Goal: Task Accomplishment & Management: Manage account settings

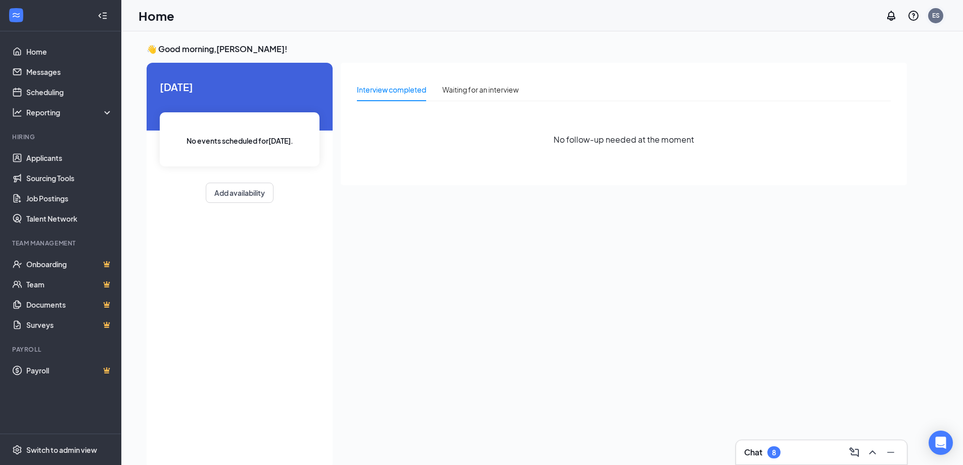
click at [935, 14] on div "ES" at bounding box center [936, 15] width 8 height 9
click at [845, 99] on link "Account settings" at bounding box center [885, 100] width 109 height 10
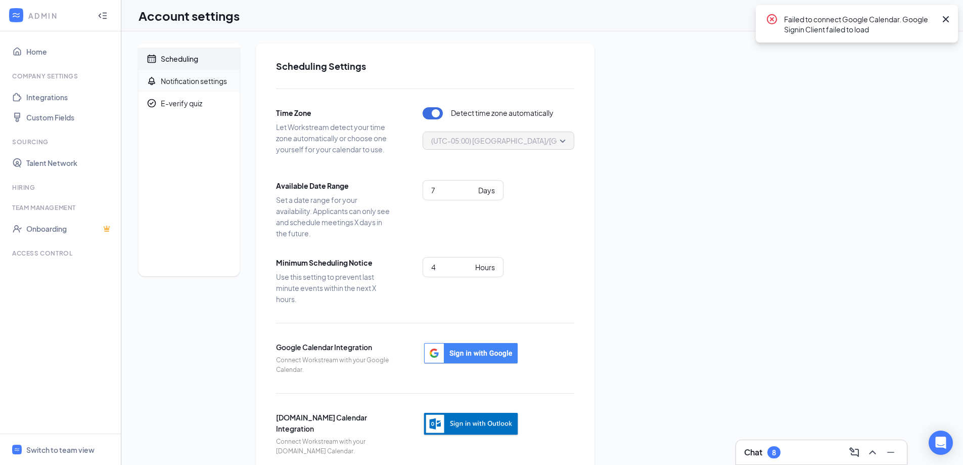
click at [189, 80] on div "Notification settings" at bounding box center [194, 81] width 66 height 10
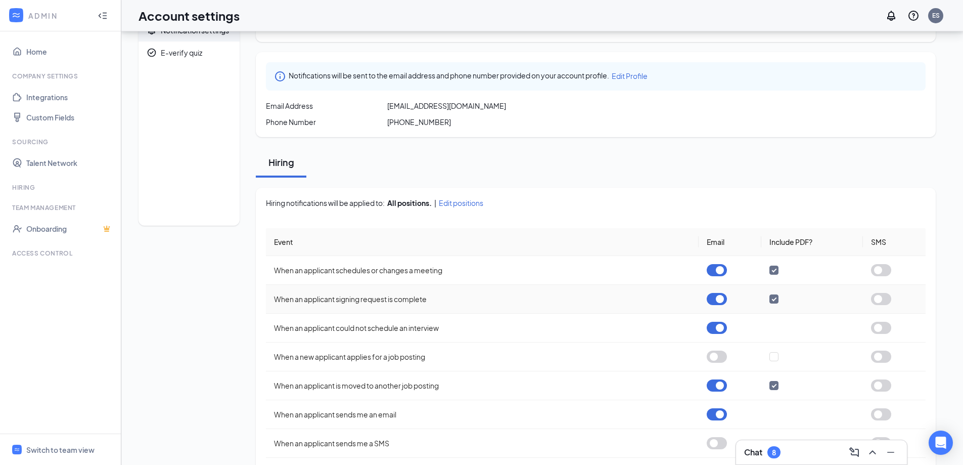
scroll to position [101, 0]
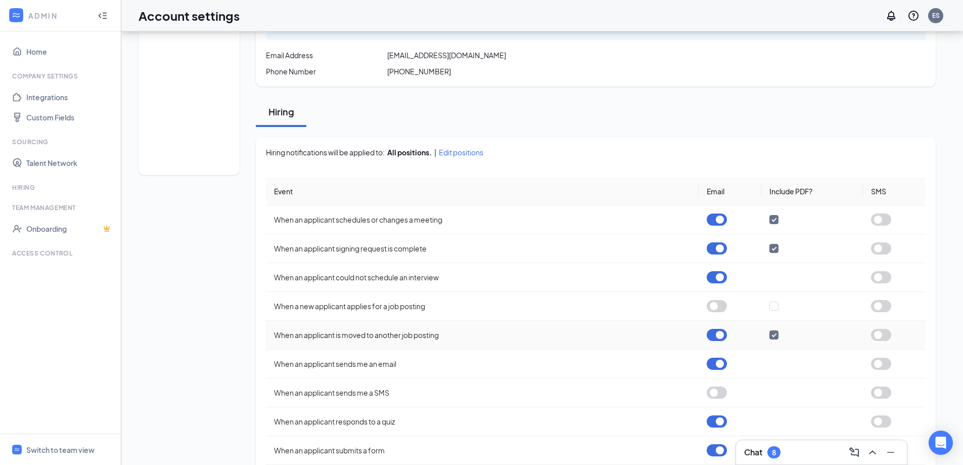
click at [708, 336] on button "button" at bounding box center [717, 335] width 20 height 12
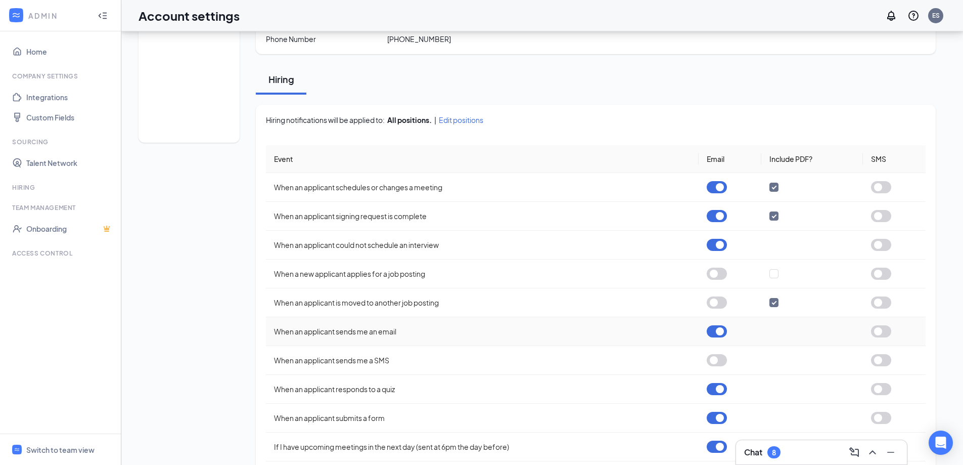
scroll to position [152, 0]
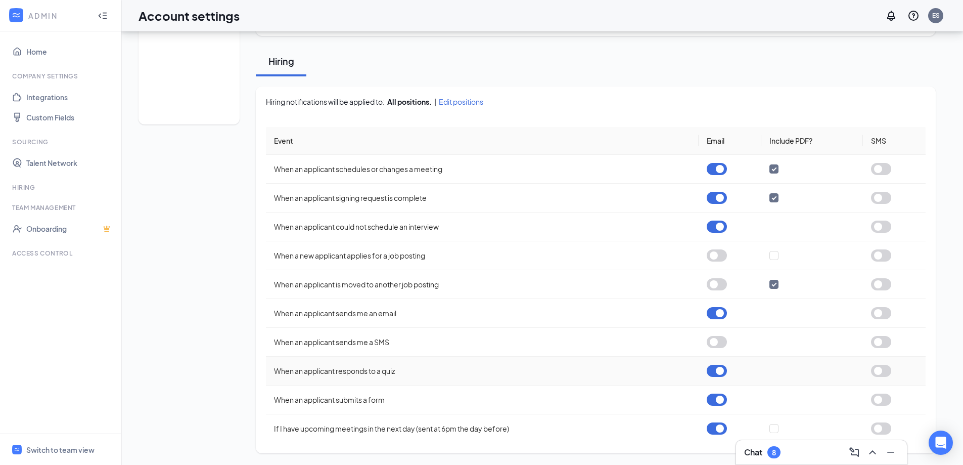
click at [713, 371] on button "button" at bounding box center [717, 370] width 20 height 12
click at [710, 402] on button "button" at bounding box center [717, 399] width 20 height 12
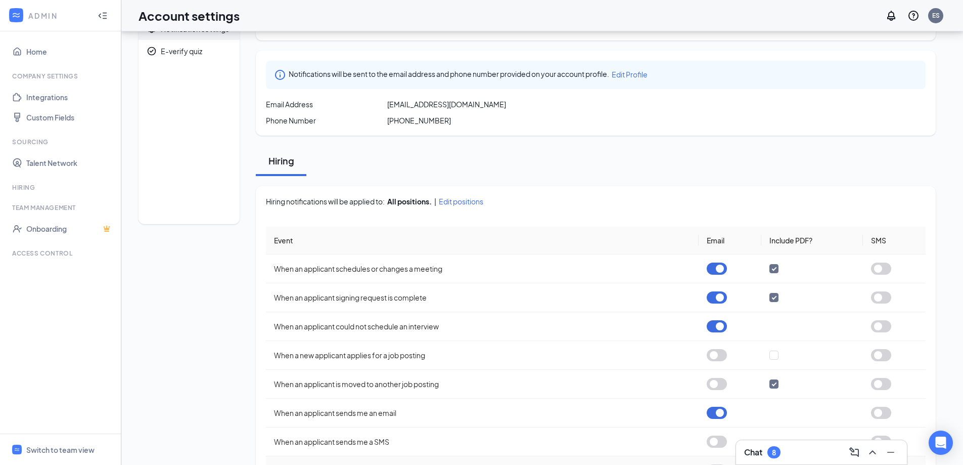
scroll to position [51, 0]
click at [710, 300] on button "button" at bounding box center [717, 298] width 20 height 12
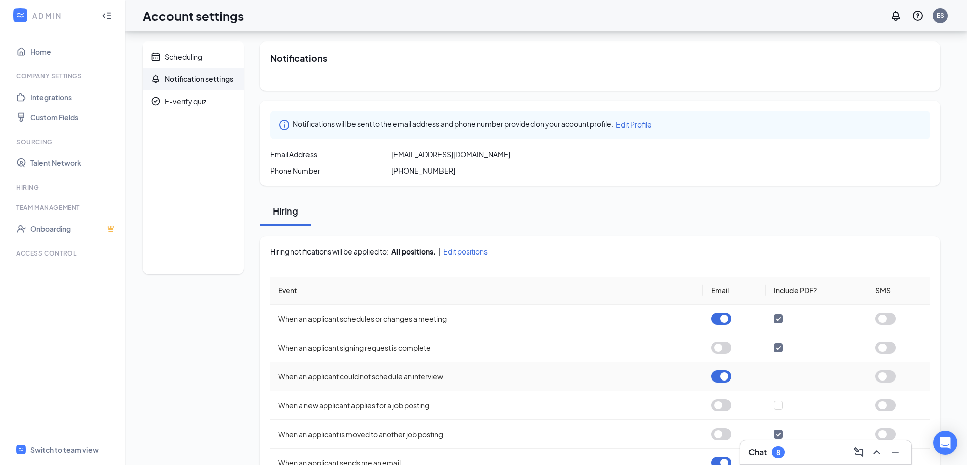
scroll to position [0, 0]
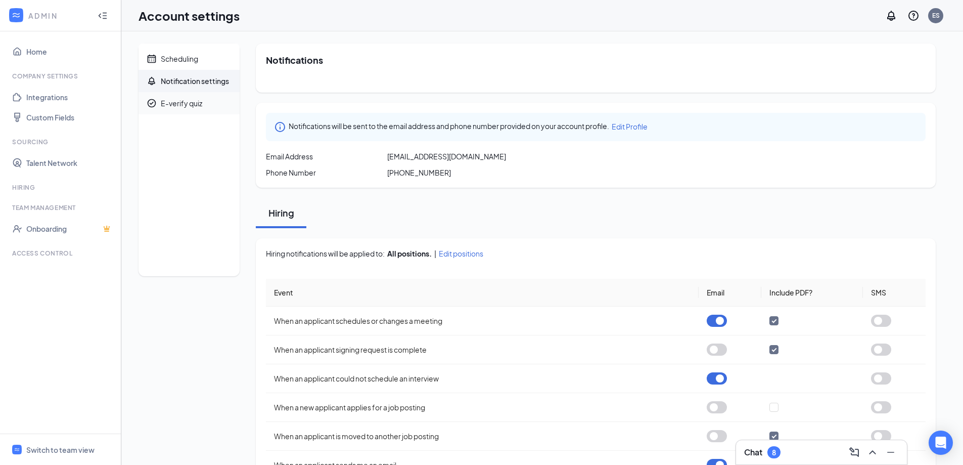
click at [187, 106] on div "E-verify quiz" at bounding box center [181, 103] width 41 height 10
